Goal: Transaction & Acquisition: Obtain resource

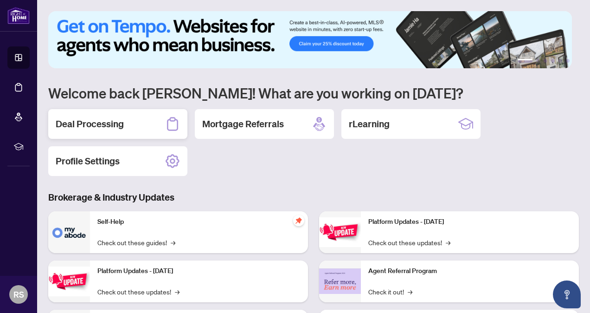
click at [126, 119] on div "Deal Processing" at bounding box center [117, 124] width 139 height 30
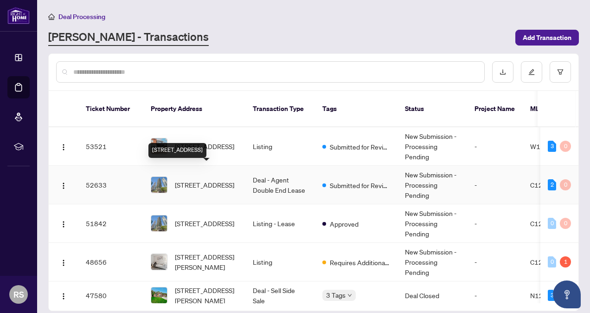
click at [223, 180] on span "[STREET_ADDRESS]" at bounding box center [204, 184] width 59 height 10
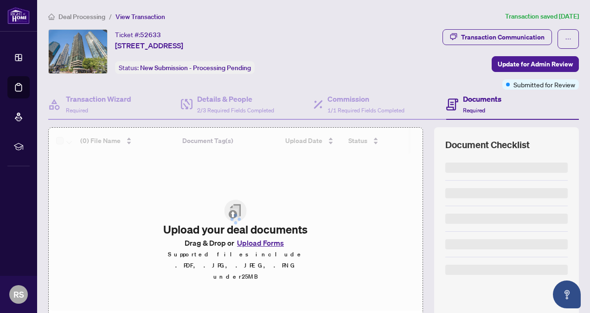
scroll to position [74, 0]
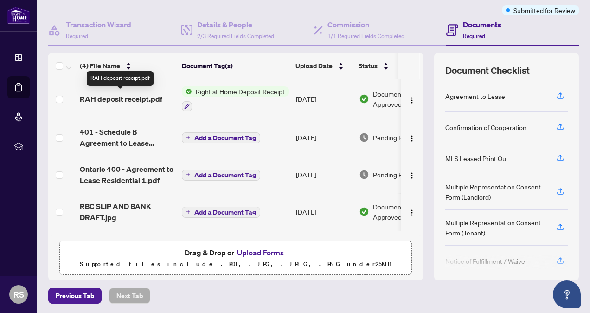
click at [134, 97] on span "RAH deposit receipt.pdf" at bounding box center [121, 98] width 83 height 11
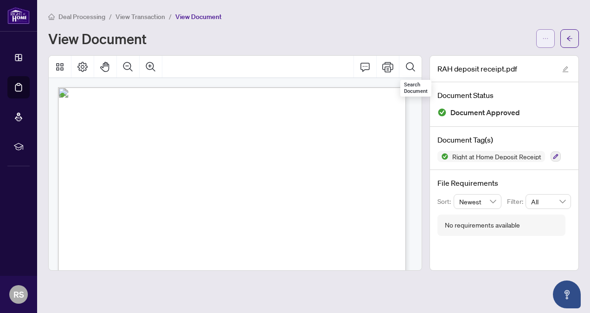
click at [543, 38] on icon "ellipsis" at bounding box center [545, 38] width 5 height 1
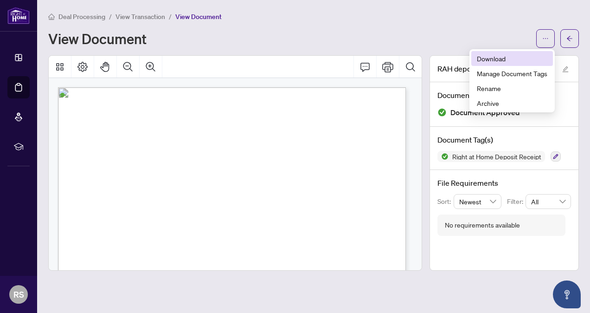
click at [499, 59] on span "Download" at bounding box center [512, 58] width 70 height 10
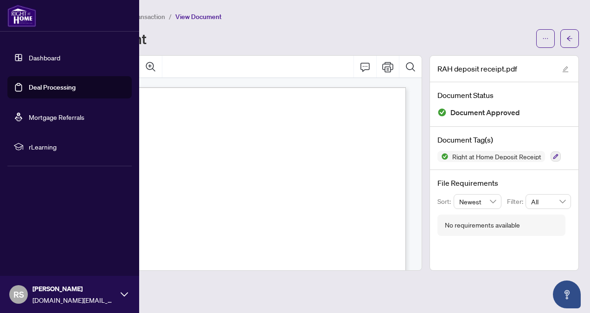
click at [19, 10] on img at bounding box center [21, 16] width 29 height 22
